Goal: Task Accomplishment & Management: Manage account settings

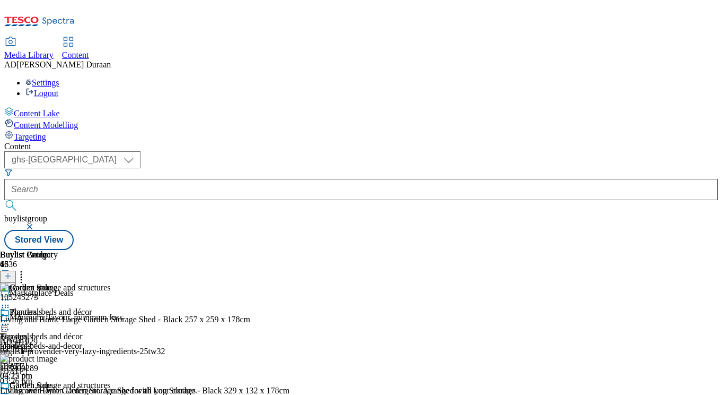
select select "ghs-uk"
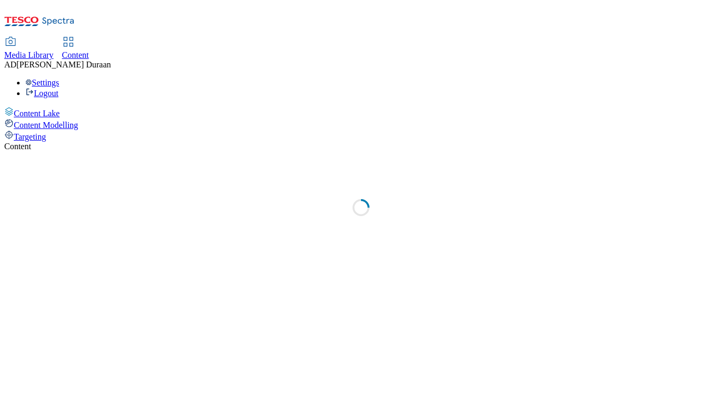
select select "ghs-[GEOGRAPHIC_DATA]"
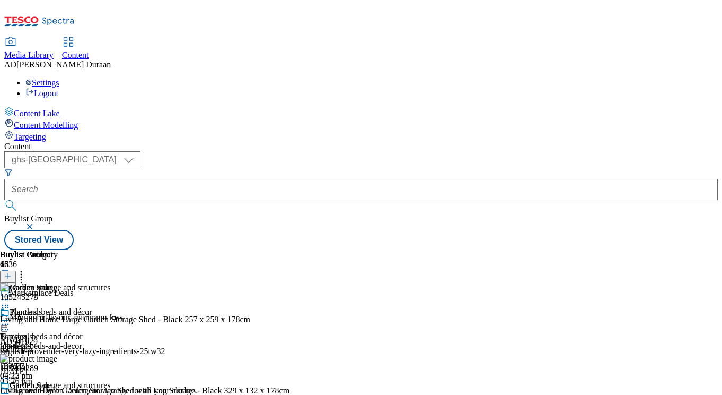
click at [4, 324] on circle at bounding box center [3, 325] width 2 height 2
click at [27, 269] on icon at bounding box center [21, 274] width 11 height 11
click at [64, 304] on button "Reorder" at bounding box center [42, 310] width 42 height 13
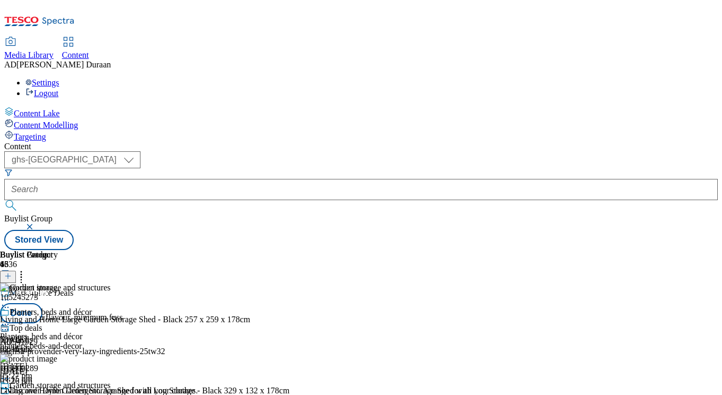
scroll to position [636, 0]
drag, startPoint x: 500, startPoint y: 228, endPoint x: 498, endPoint y: 144, distance: 83.8
click at [498, 144] on body "Icons icon_account icon_add icon_backward_link icon_basket icon_benefits icon_c…" at bounding box center [361, 127] width 714 height 246
drag, startPoint x: 500, startPoint y: 270, endPoint x: 499, endPoint y: 203, distance: 67.4
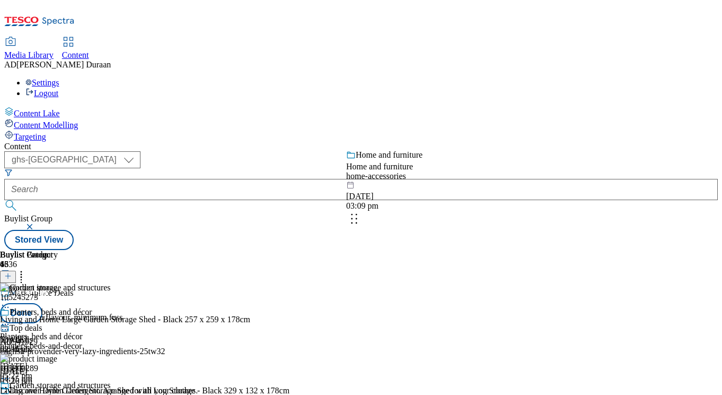
click at [499, 203] on body "Icons icon_account icon_add icon_backward_link icon_basket icon_benefits icon_c…" at bounding box center [361, 127] width 714 height 246
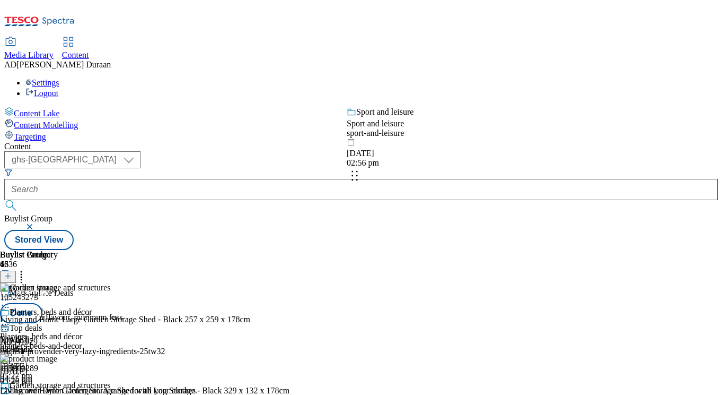
drag, startPoint x: 500, startPoint y: 243, endPoint x: 499, endPoint y: 157, distance: 85.9
click at [499, 157] on body "Icons icon_account icon_add icon_backward_link icon_basket icon_benefits icon_c…" at bounding box center [361, 127] width 714 height 246
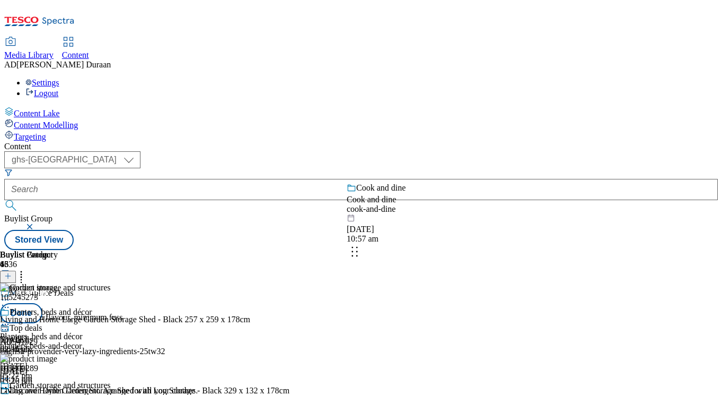
drag, startPoint x: 499, startPoint y: 344, endPoint x: 499, endPoint y: 235, distance: 109.2
click at [499, 235] on body "Icons icon_account icon_add icon_backward_link icon_basket icon_benefits icon_c…" at bounding box center [361, 127] width 714 height 246
drag, startPoint x: 497, startPoint y: 319, endPoint x: 499, endPoint y: 218, distance: 100.8
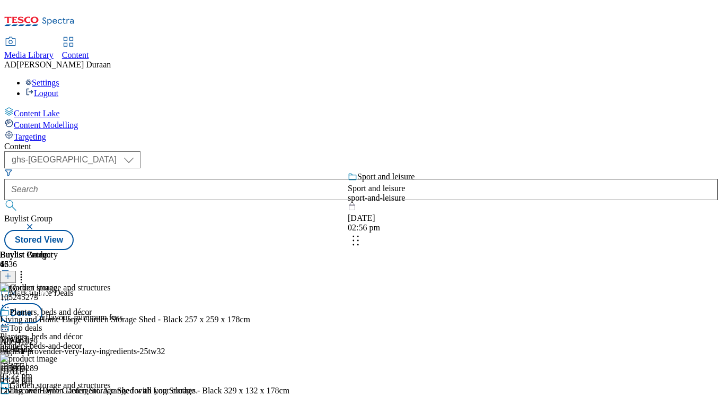
click at [499, 218] on body "Icons icon_account icon_add icon_backward_link icon_basket icon_benefits icon_c…" at bounding box center [361, 127] width 714 height 246
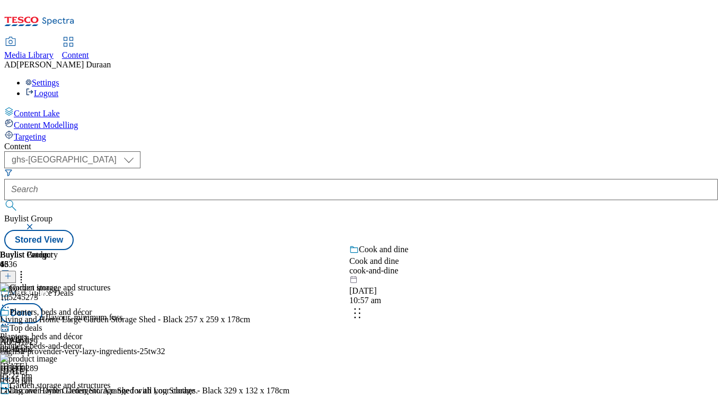
drag, startPoint x: 498, startPoint y: 383, endPoint x: 500, endPoint y: 256, distance: 127.3
click at [500, 250] on body "Icons icon_account icon_add icon_backward_link icon_basket icon_benefits icon_c…" at bounding box center [361, 127] width 714 height 246
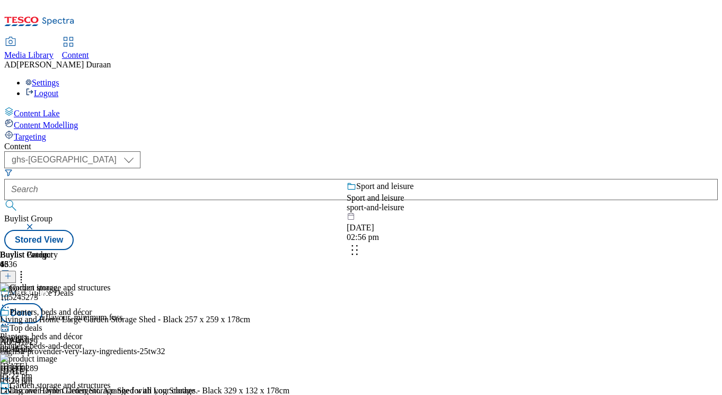
drag, startPoint x: 497, startPoint y: 331, endPoint x: 497, endPoint y: 225, distance: 106.1
click at [497, 225] on body "Icons icon_account icon_add icon_backward_link icon_basket icon_benefits icon_c…" at bounding box center [361, 127] width 714 height 246
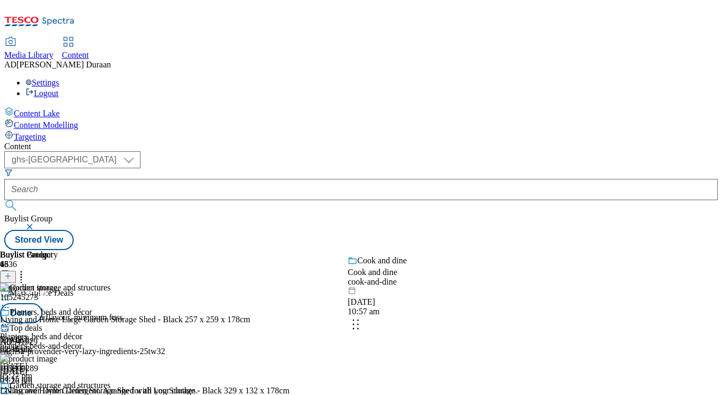
drag, startPoint x: 500, startPoint y: 377, endPoint x: 501, endPoint y: 282, distance: 94.9
click at [501, 250] on body "Icons icon_account icon_add icon_backward_link icon_basket icon_benefits icon_c…" at bounding box center [361, 127] width 714 height 246
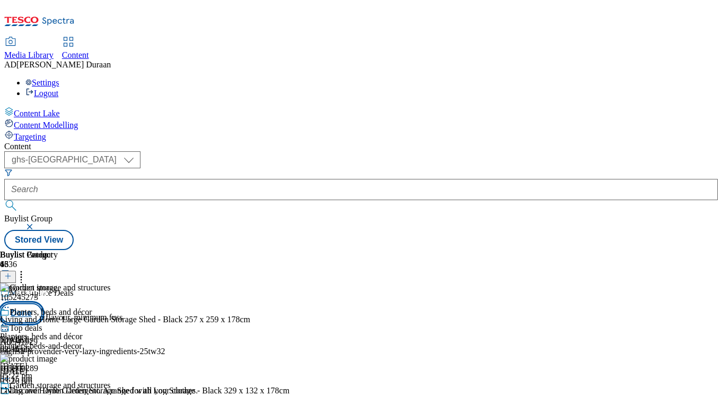
click at [42, 303] on button "Done" at bounding box center [21, 313] width 42 height 20
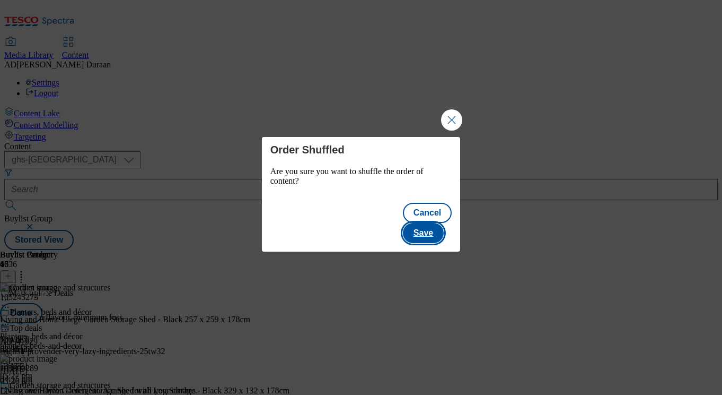
click at [435, 223] on button "Save" at bounding box center [423, 233] width 41 height 20
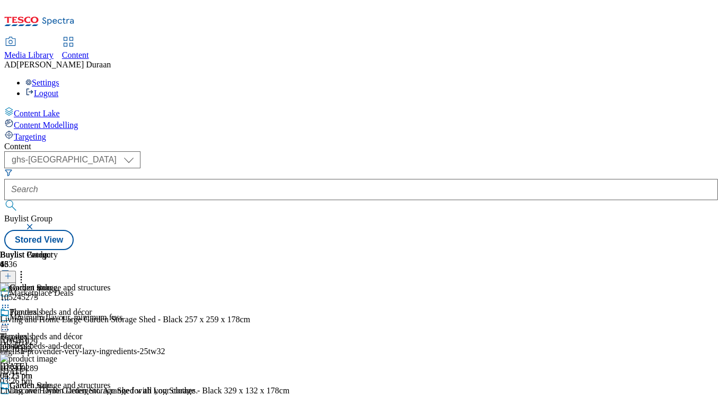
click at [11, 392] on icon at bounding box center [5, 397] width 11 height 11
click at [11, 319] on icon at bounding box center [5, 324] width 11 height 11
click at [45, 343] on span "Edit" at bounding box center [39, 347] width 12 height 8
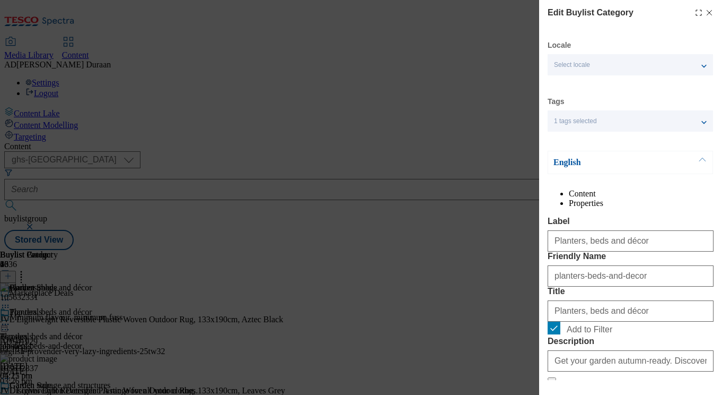
click at [713, 281] on form "Label Planters, beds and décor Friendly Name planters-beds-and-decor Title Plan…" at bounding box center [631, 298] width 166 height 164
click at [694, 286] on form "Label Planters, beds and décor Friendly Name planters-beds-and-decor Title Plan…" at bounding box center [631, 298] width 166 height 164
click at [710, 11] on icon "Modal" at bounding box center [709, 12] width 8 height 8
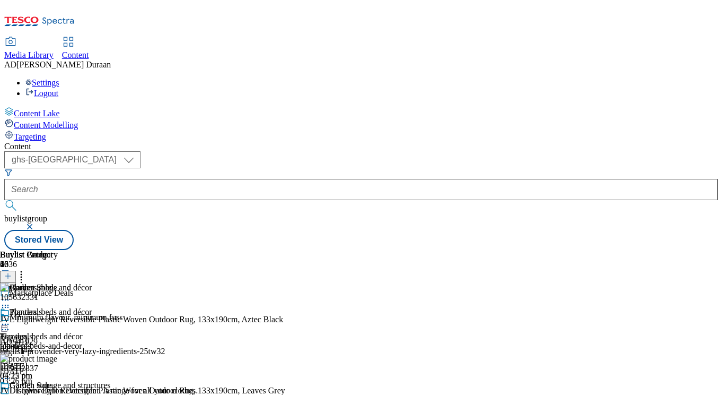
click at [11, 392] on icon at bounding box center [5, 397] width 11 height 11
select select "evergreen"
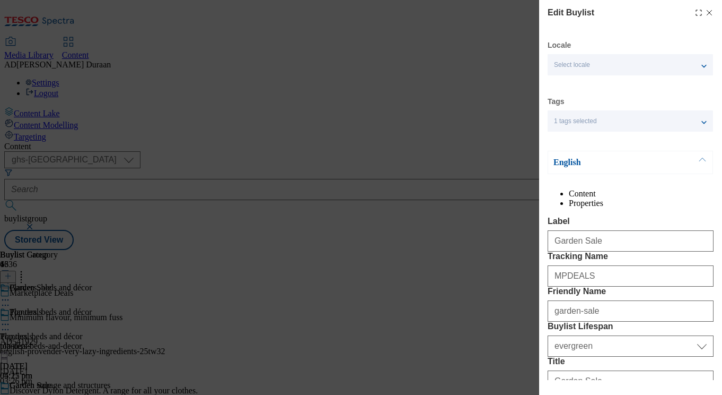
select select "Banner"
click at [583, 261] on label "Tracking Name" at bounding box center [631, 256] width 166 height 10
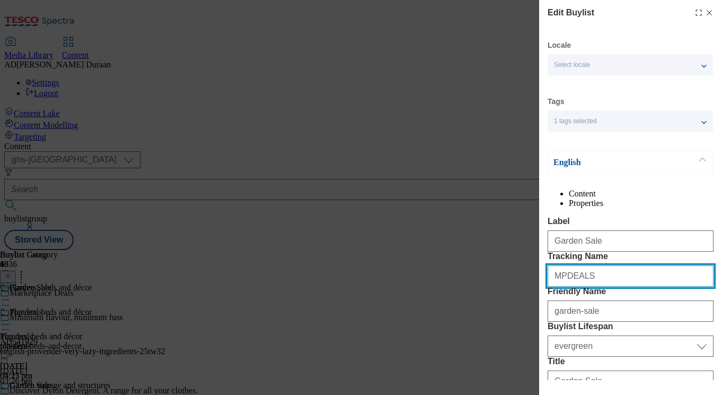
click at [583, 286] on input "MPDEALS" at bounding box center [631, 275] width 166 height 21
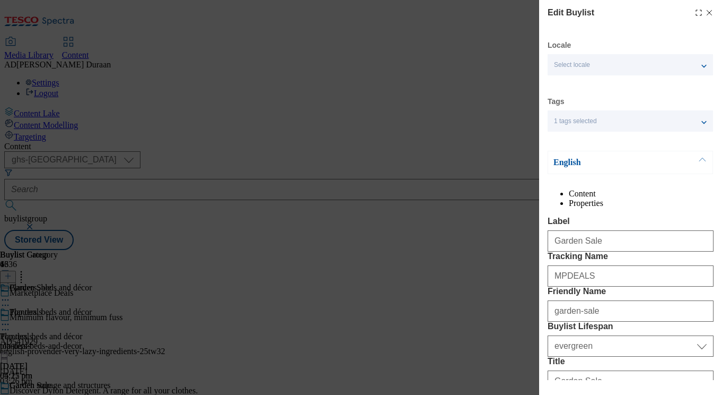
click at [546, 287] on div "Edit Buylist Locale Select locale English Welsh Tags 1 tags selected fnf market…" at bounding box center [630, 190] width 183 height 380
click at [618, 261] on label "Tracking Name" at bounding box center [631, 256] width 166 height 10
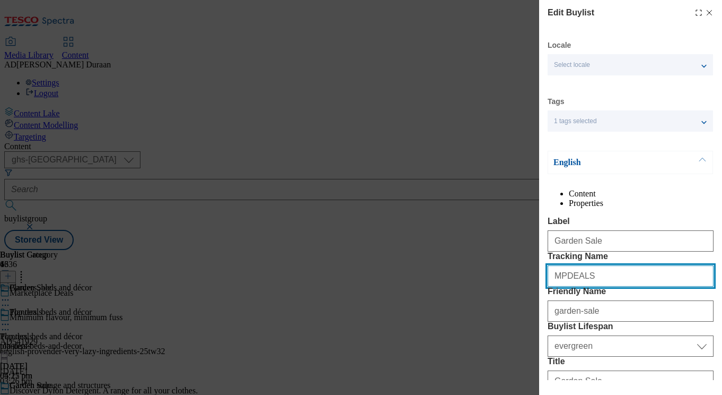
click at [618, 286] on input "MPDEALS" at bounding box center [631, 275] width 166 height 21
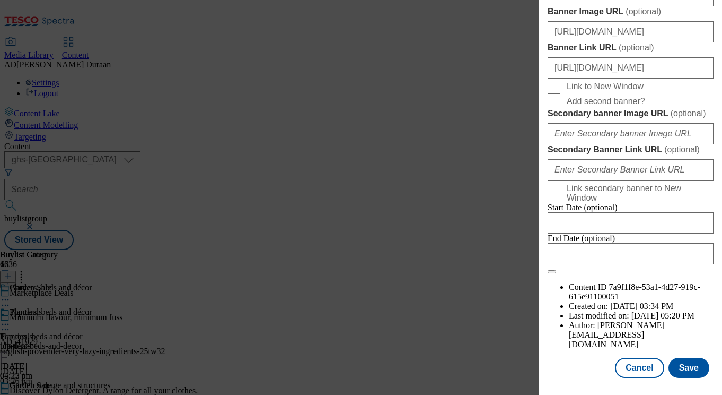
scroll to position [1197, 0]
click at [688, 370] on button "Save" at bounding box center [689, 367] width 41 height 20
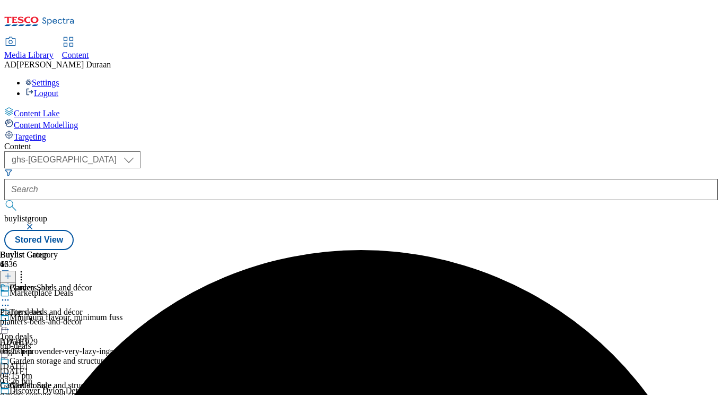
click at [11, 392] on icon at bounding box center [5, 397] width 11 height 11
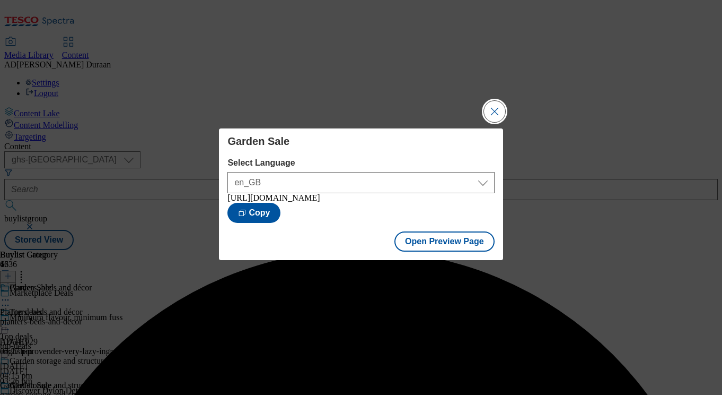
click at [497, 103] on button "Close Modal" at bounding box center [494, 111] width 21 height 21
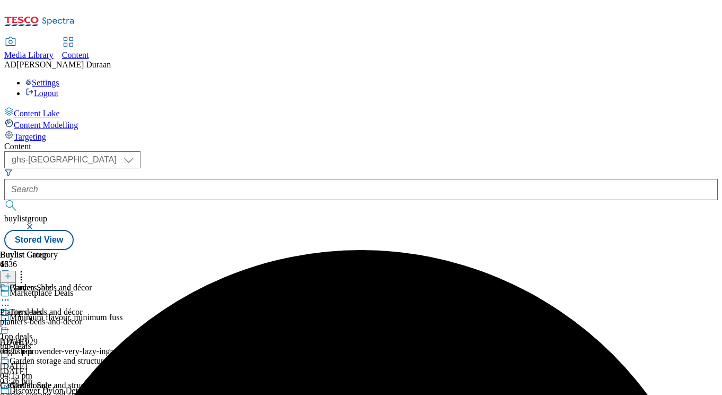
click at [11, 392] on icon at bounding box center [5, 397] width 11 height 11
